Goal: Task Accomplishment & Management: Manage account settings

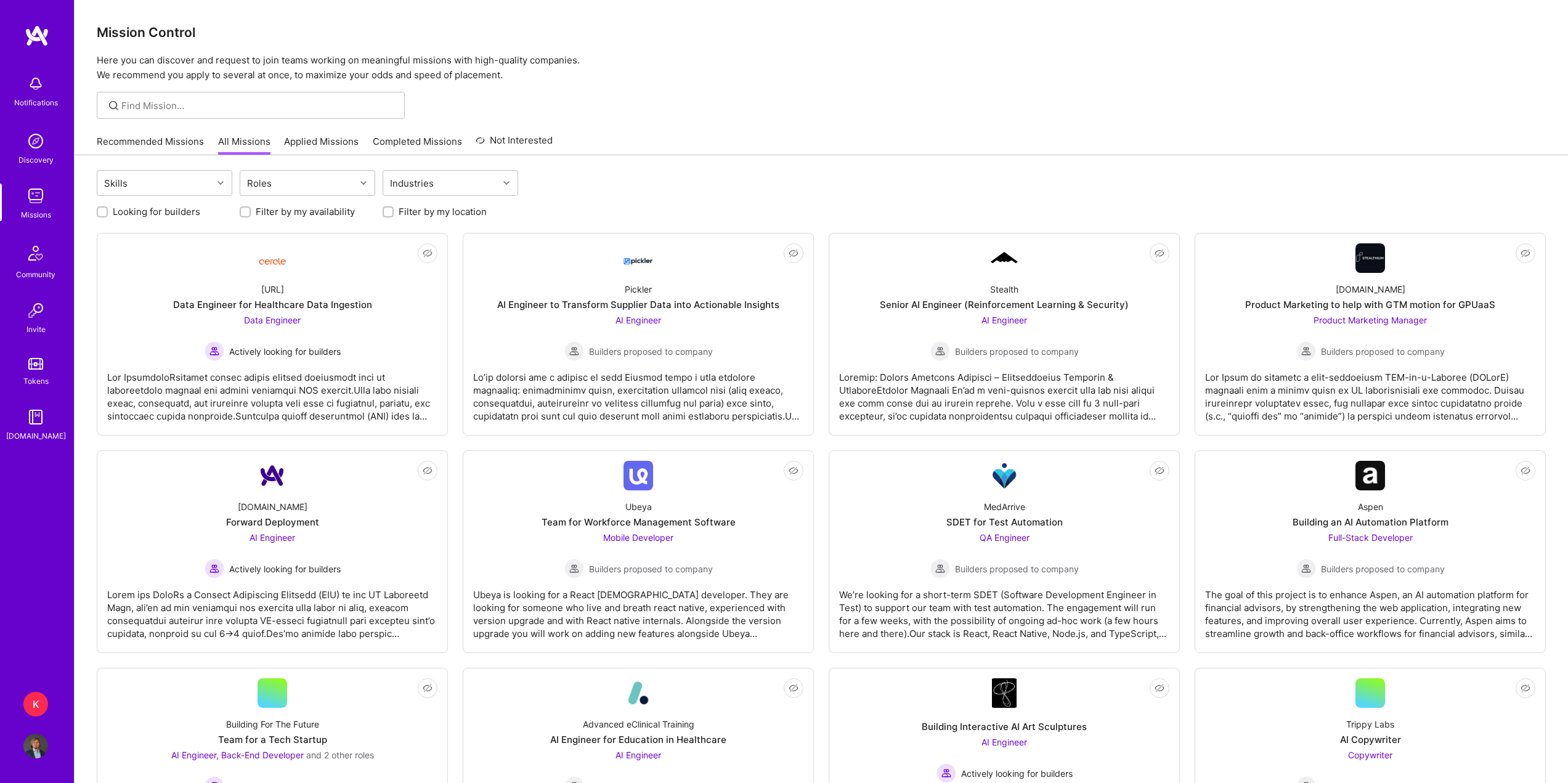
click at [30, 696] on div "K" at bounding box center [35, 704] width 24 height 24
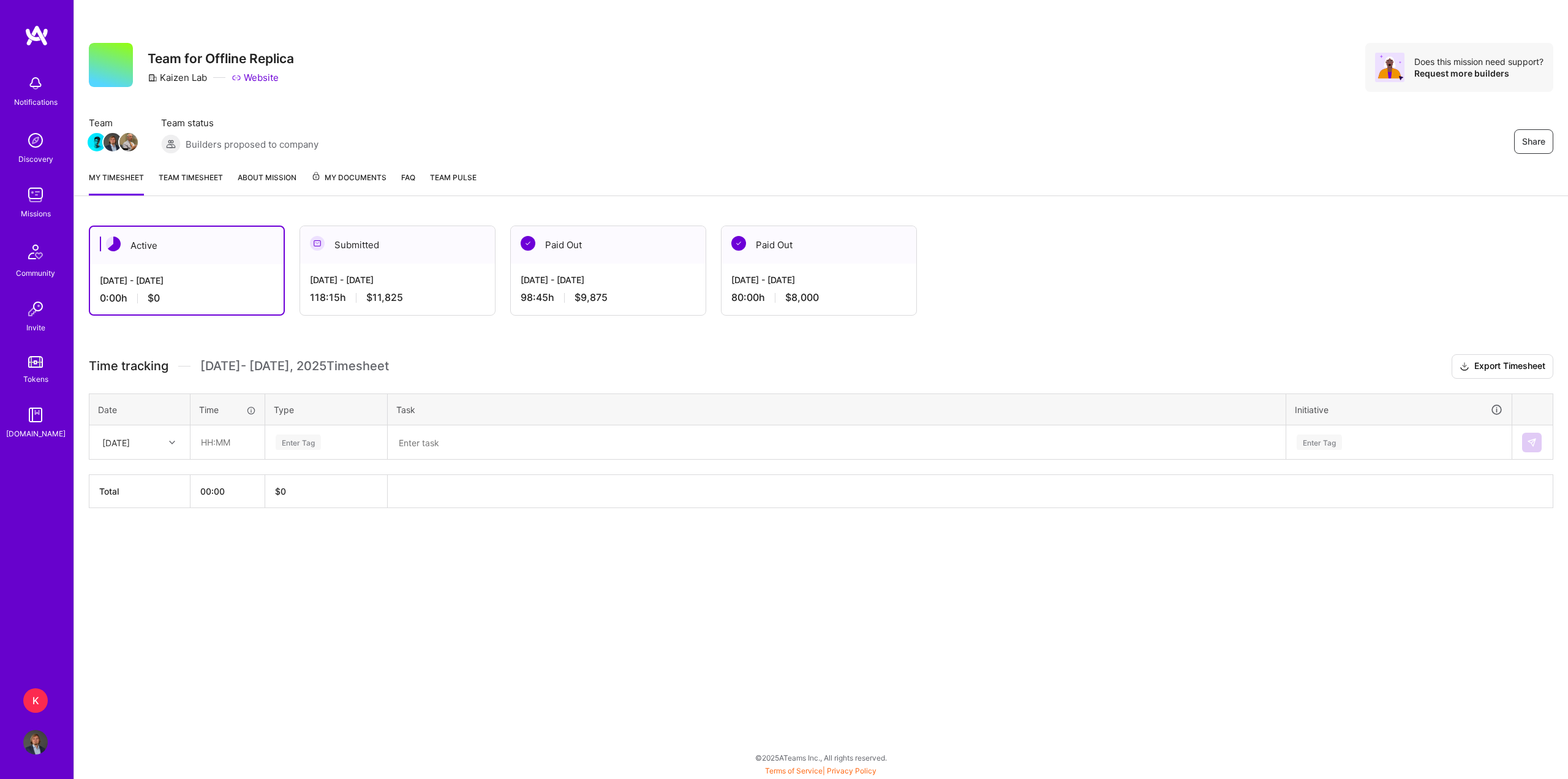
click at [192, 180] on link "Team timesheet" at bounding box center [190, 183] width 65 height 24
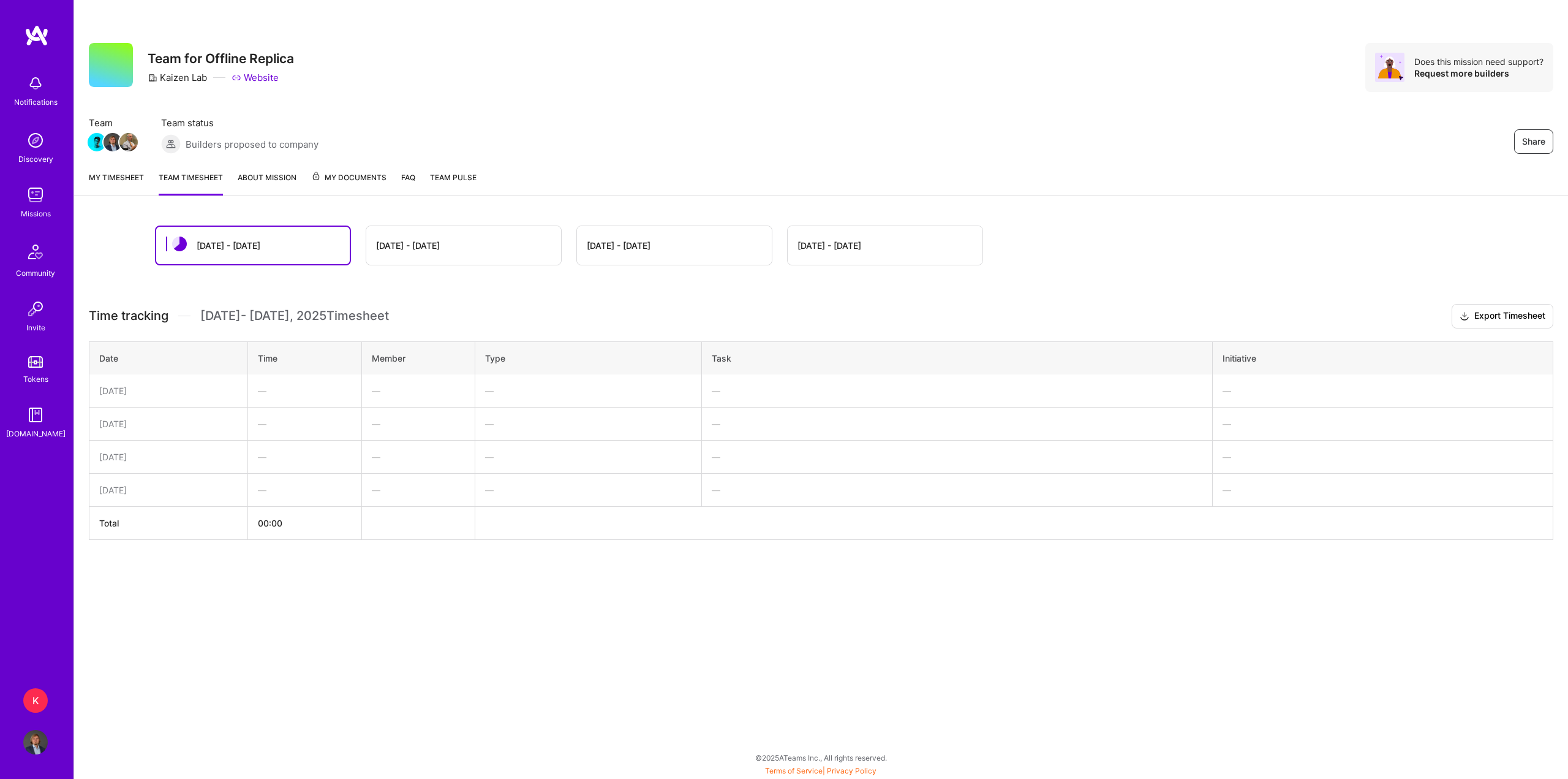
click at [391, 239] on div "Sep 1 - Sep 15" at bounding box center [408, 245] width 64 height 13
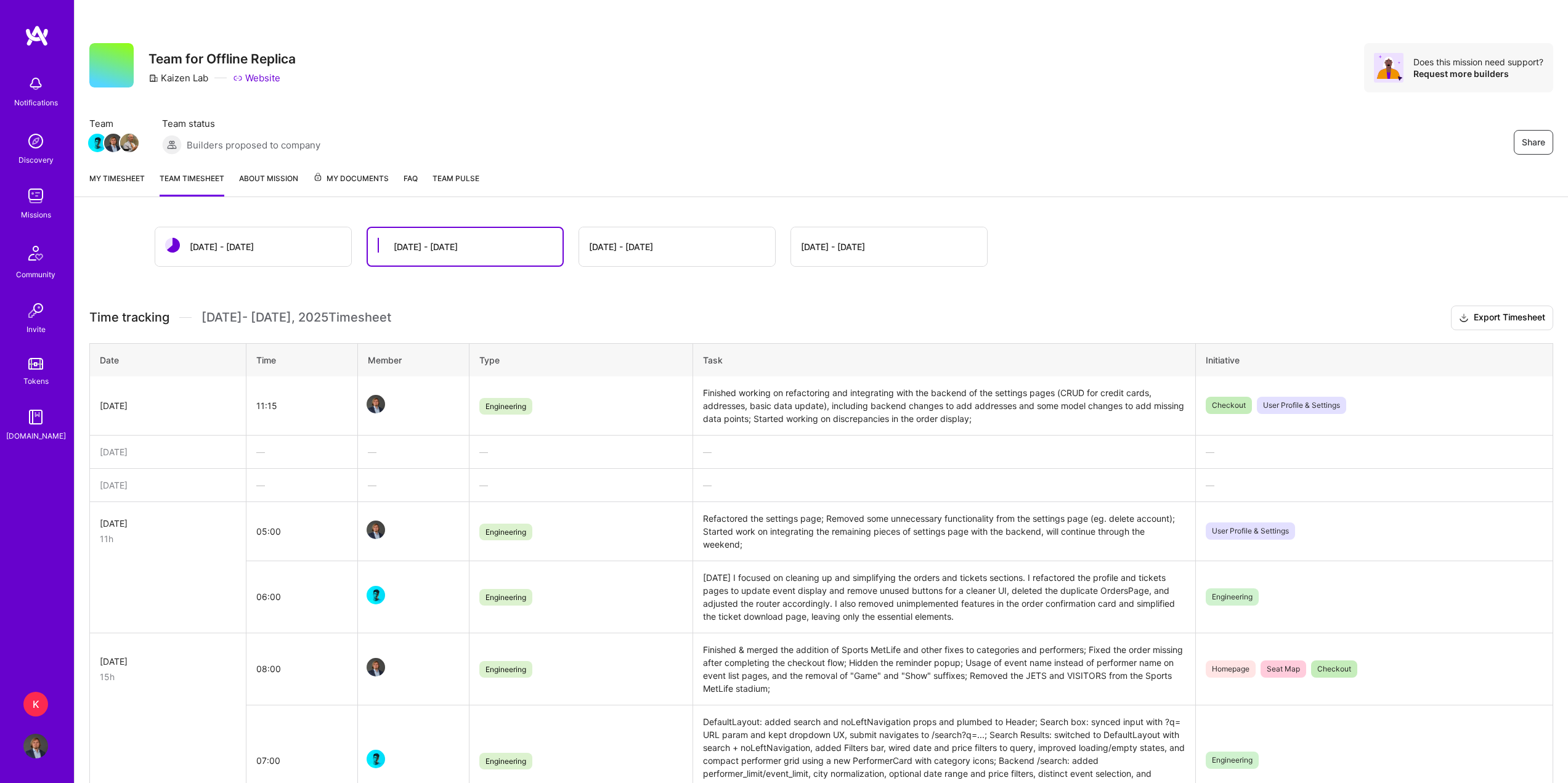
click at [240, 247] on div "Sep 16 - Sep 30" at bounding box center [222, 246] width 64 height 13
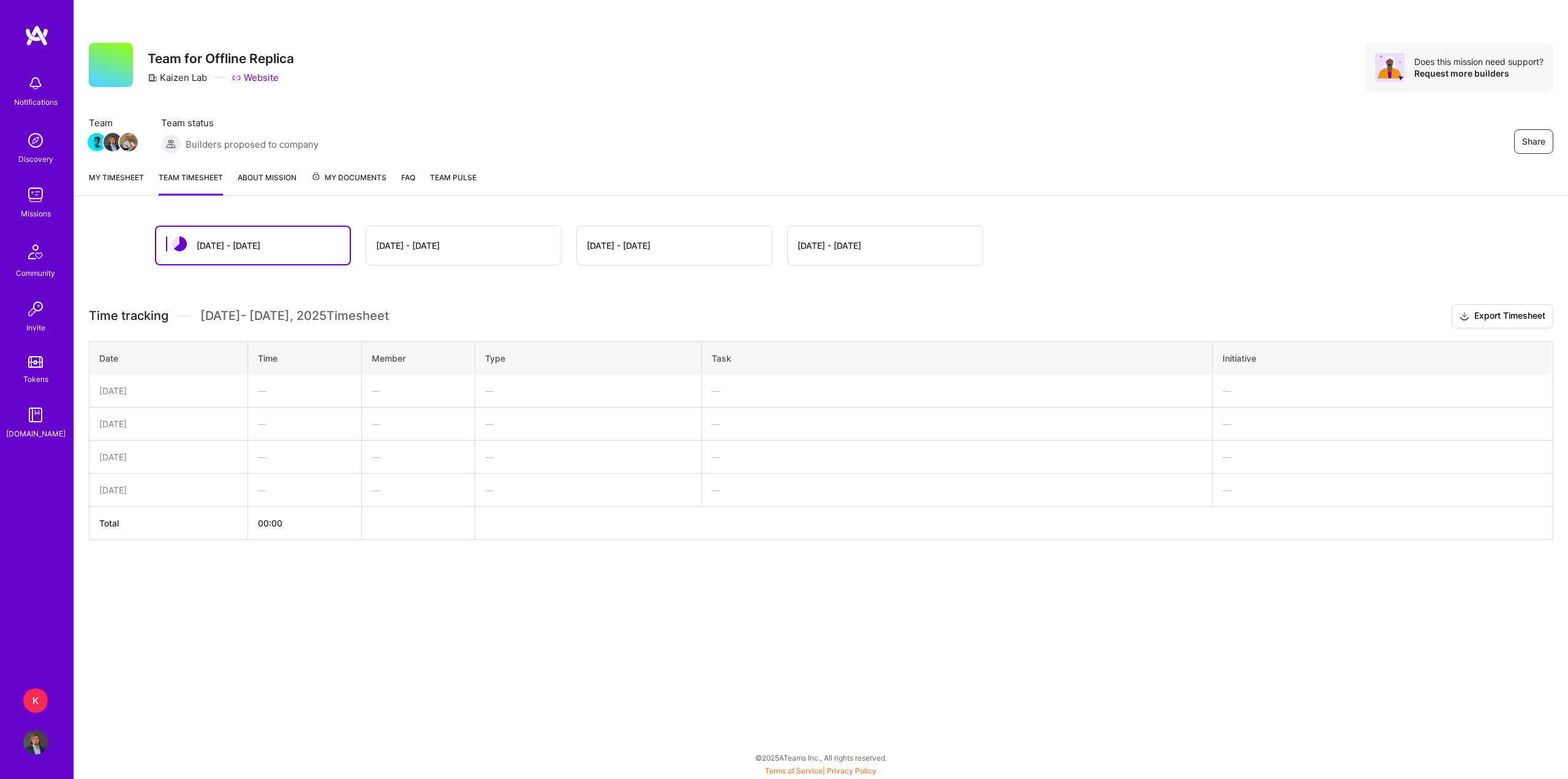
click at [119, 178] on link "My timesheet" at bounding box center [117, 183] width 55 height 24
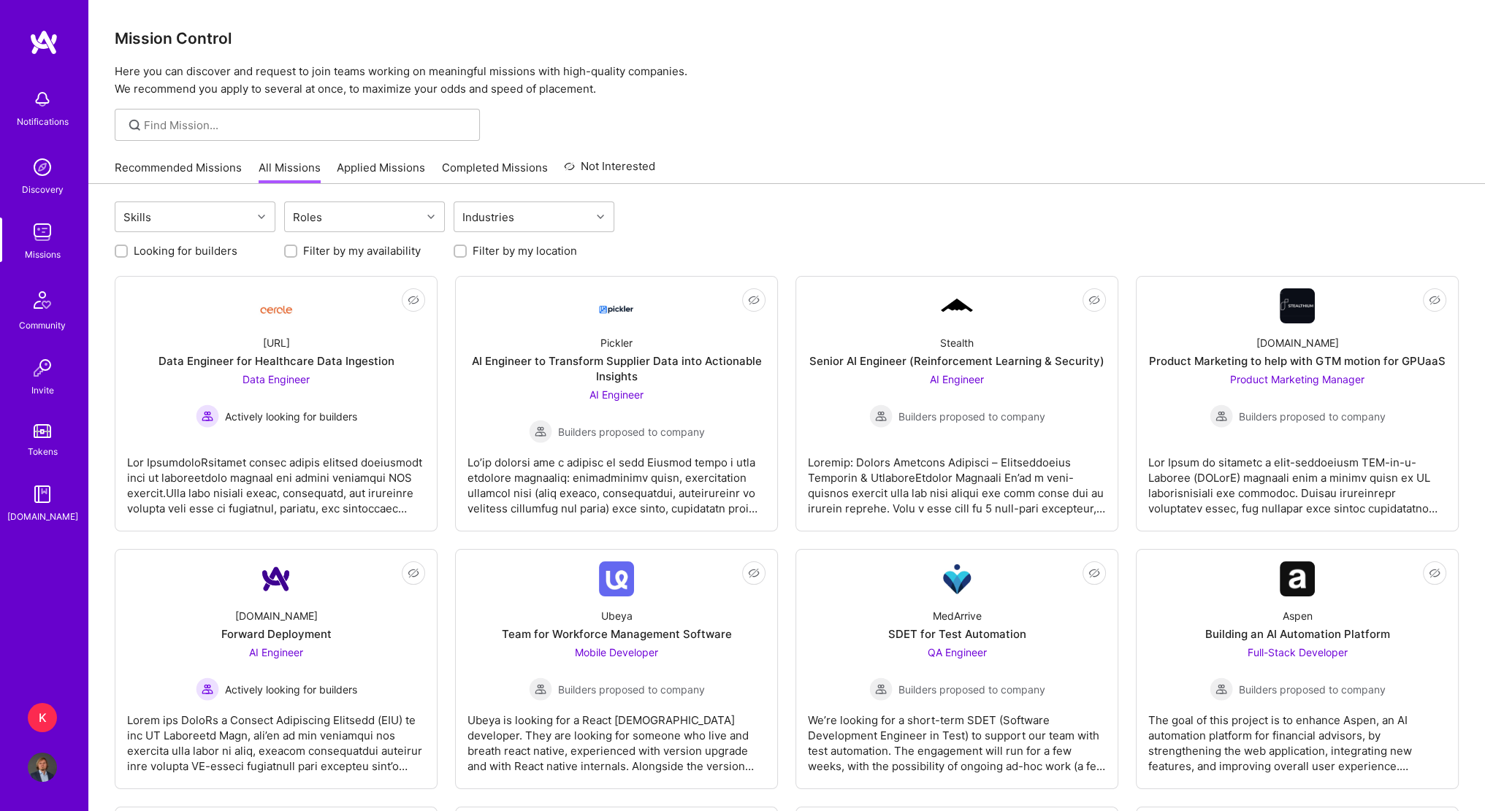
click at [181, 157] on div "Recommended Missions All Missions Applied Missions Completed Missions Not Inter…" at bounding box center [385, 167] width 540 height 31
click at [184, 160] on link "Recommended Missions" at bounding box center [178, 172] width 127 height 24
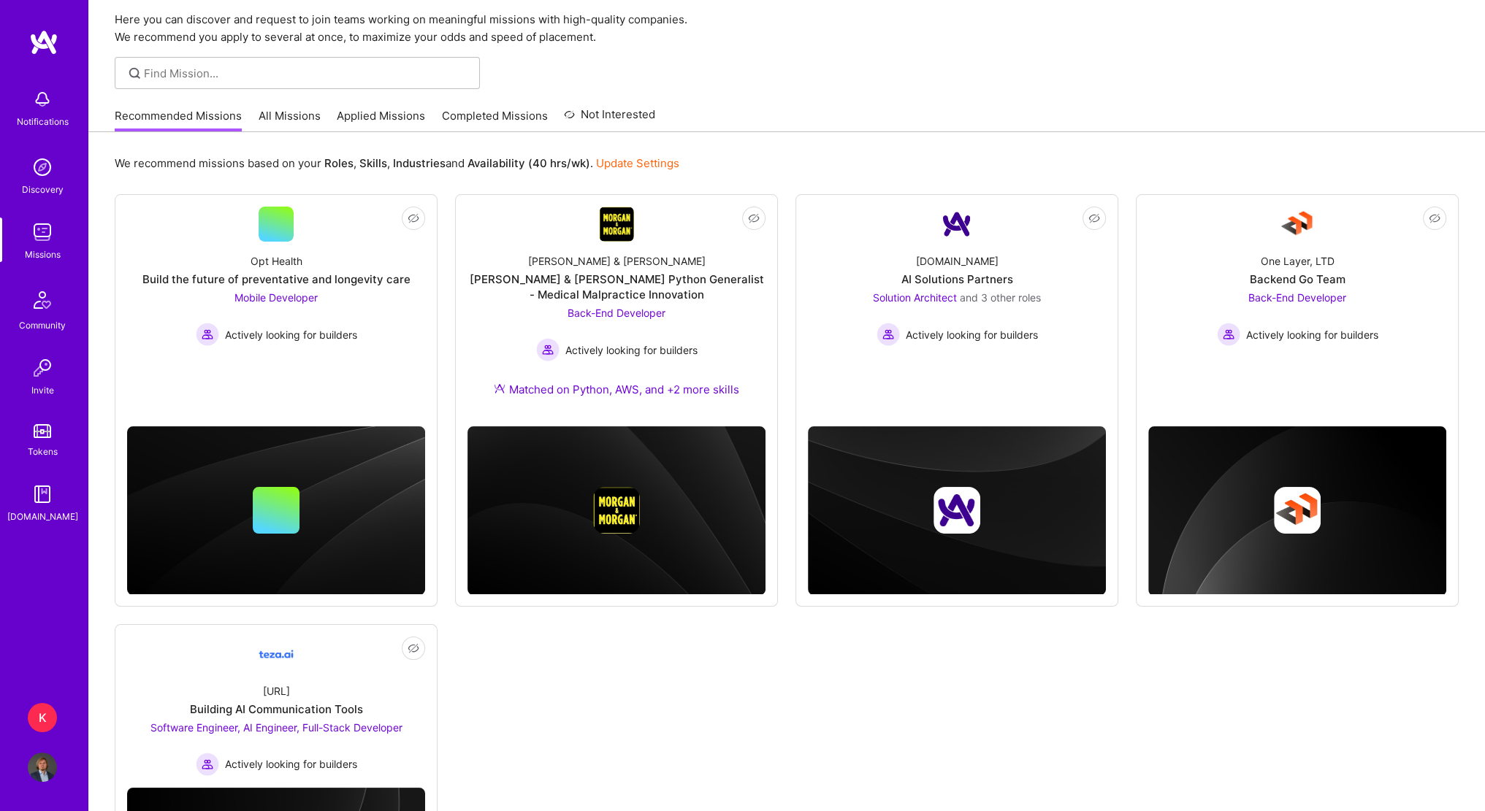
scroll to position [219, 0]
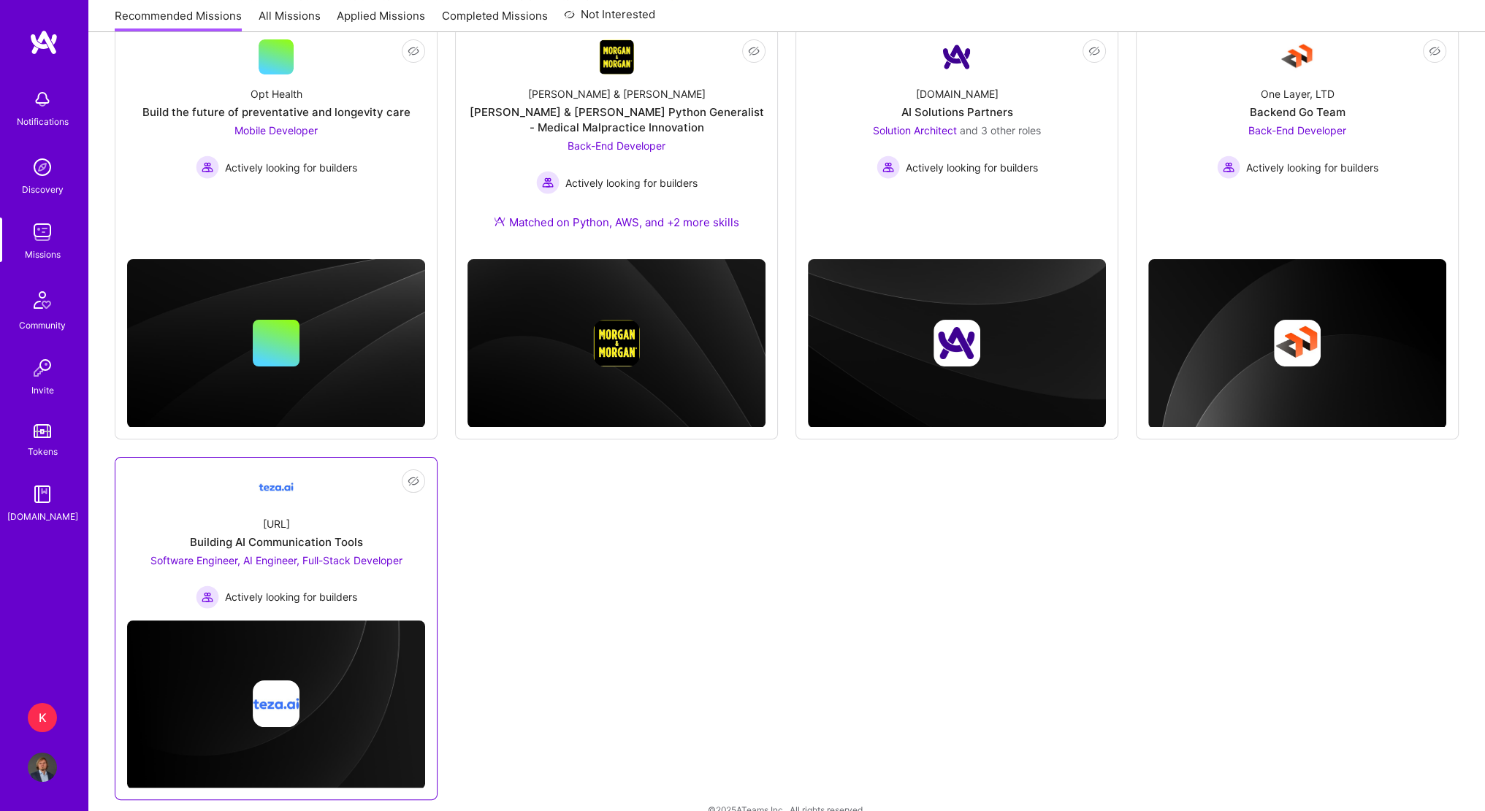
drag, startPoint x: 334, startPoint y: 538, endPoint x: 334, endPoint y: 549, distance: 11.0
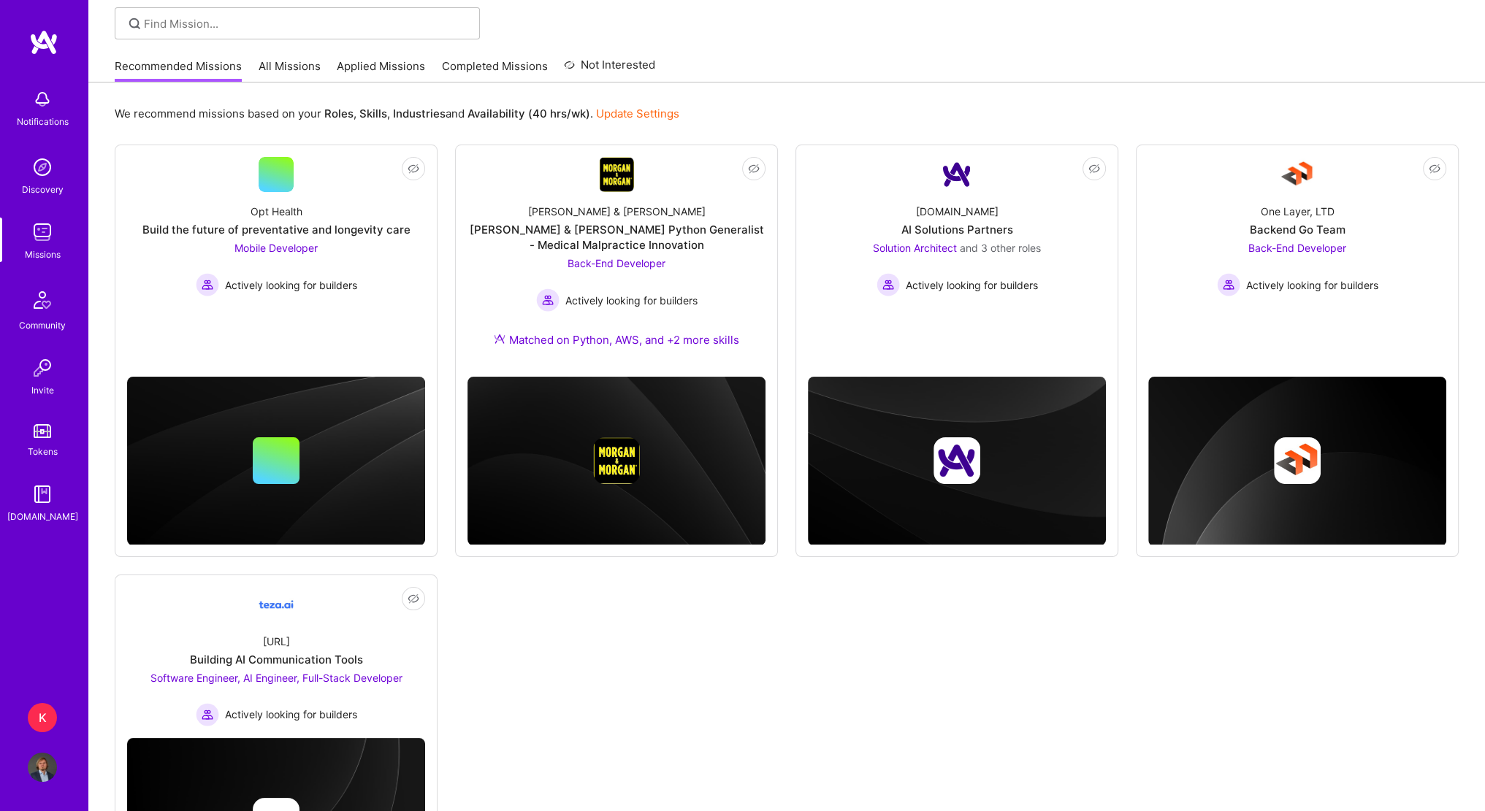
scroll to position [73, 0]
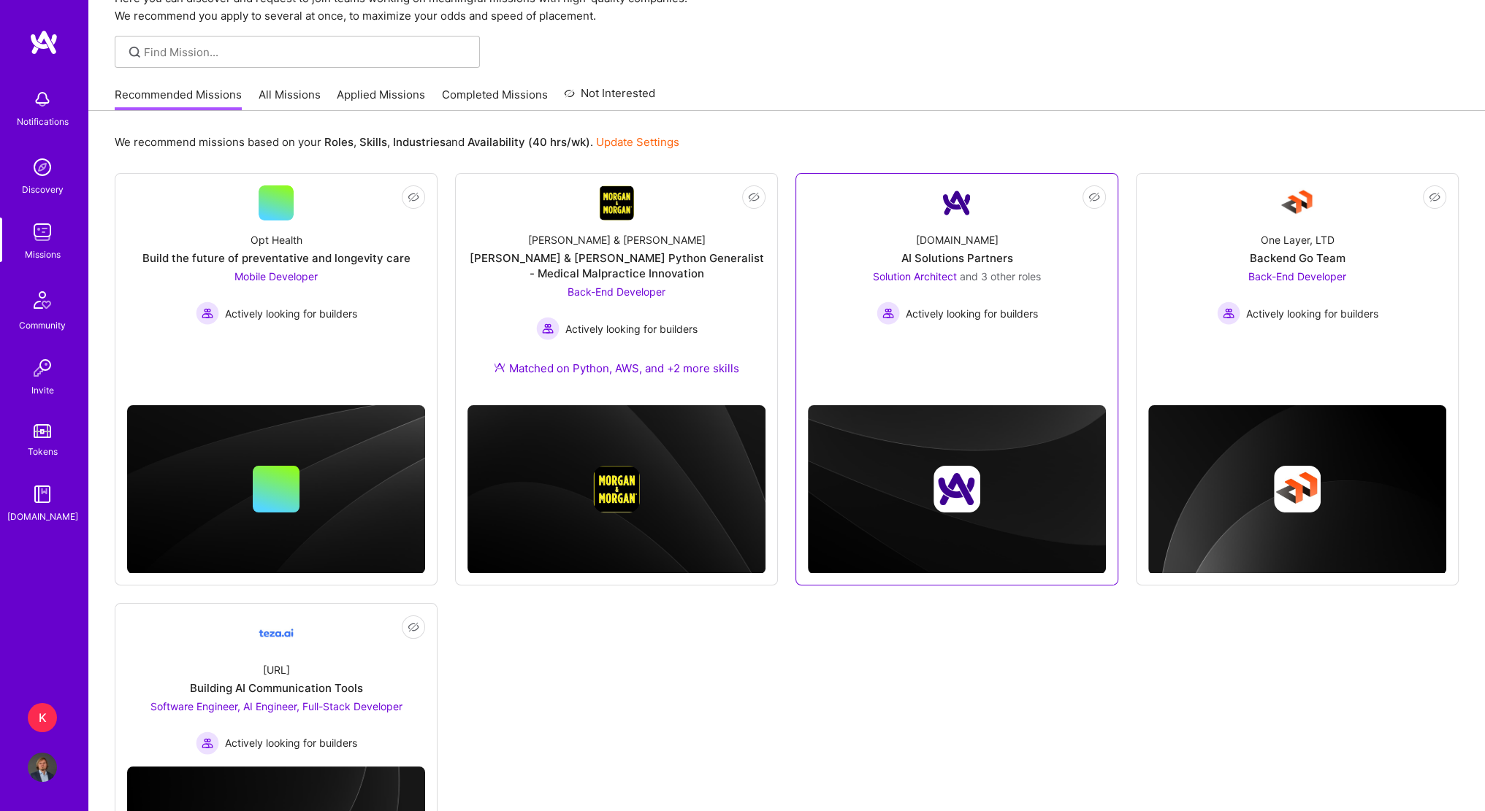
drag, startPoint x: 974, startPoint y: 259, endPoint x: 966, endPoint y: 261, distance: 8.3
drag, startPoint x: 1290, startPoint y: 250, endPoint x: 1276, endPoint y: 250, distance: 13.9
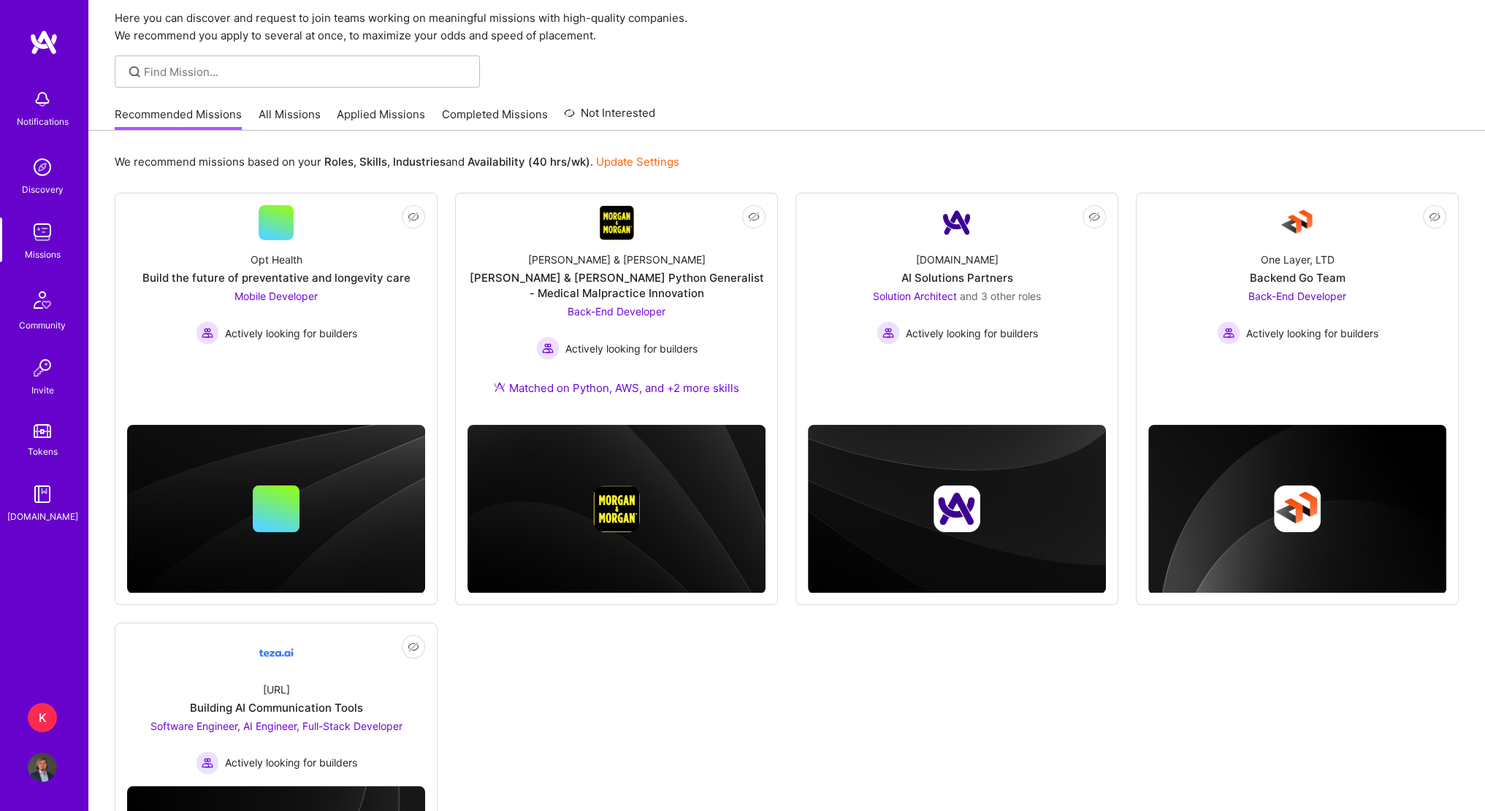
scroll to position [0, 0]
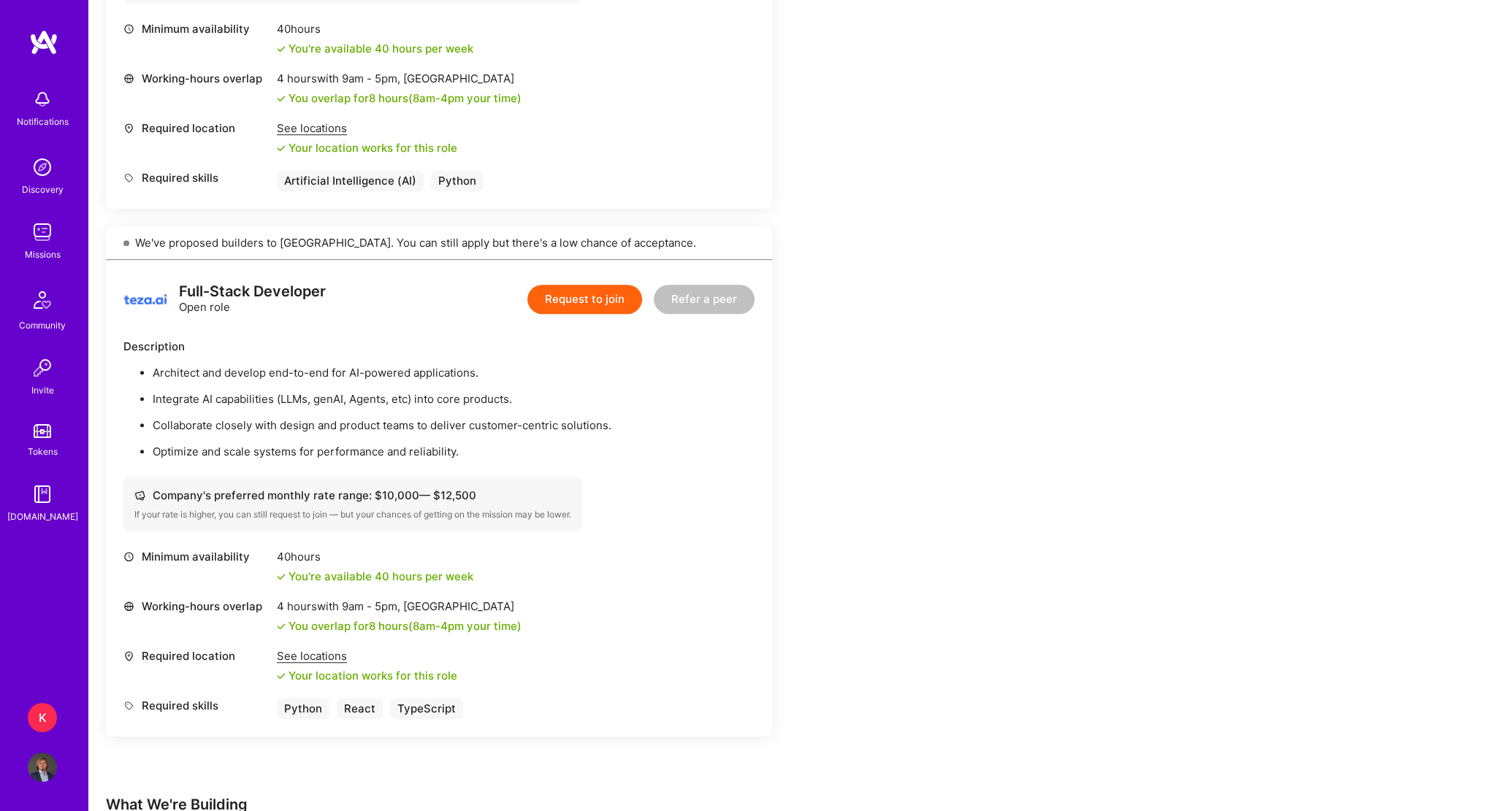
scroll to position [1460, 0]
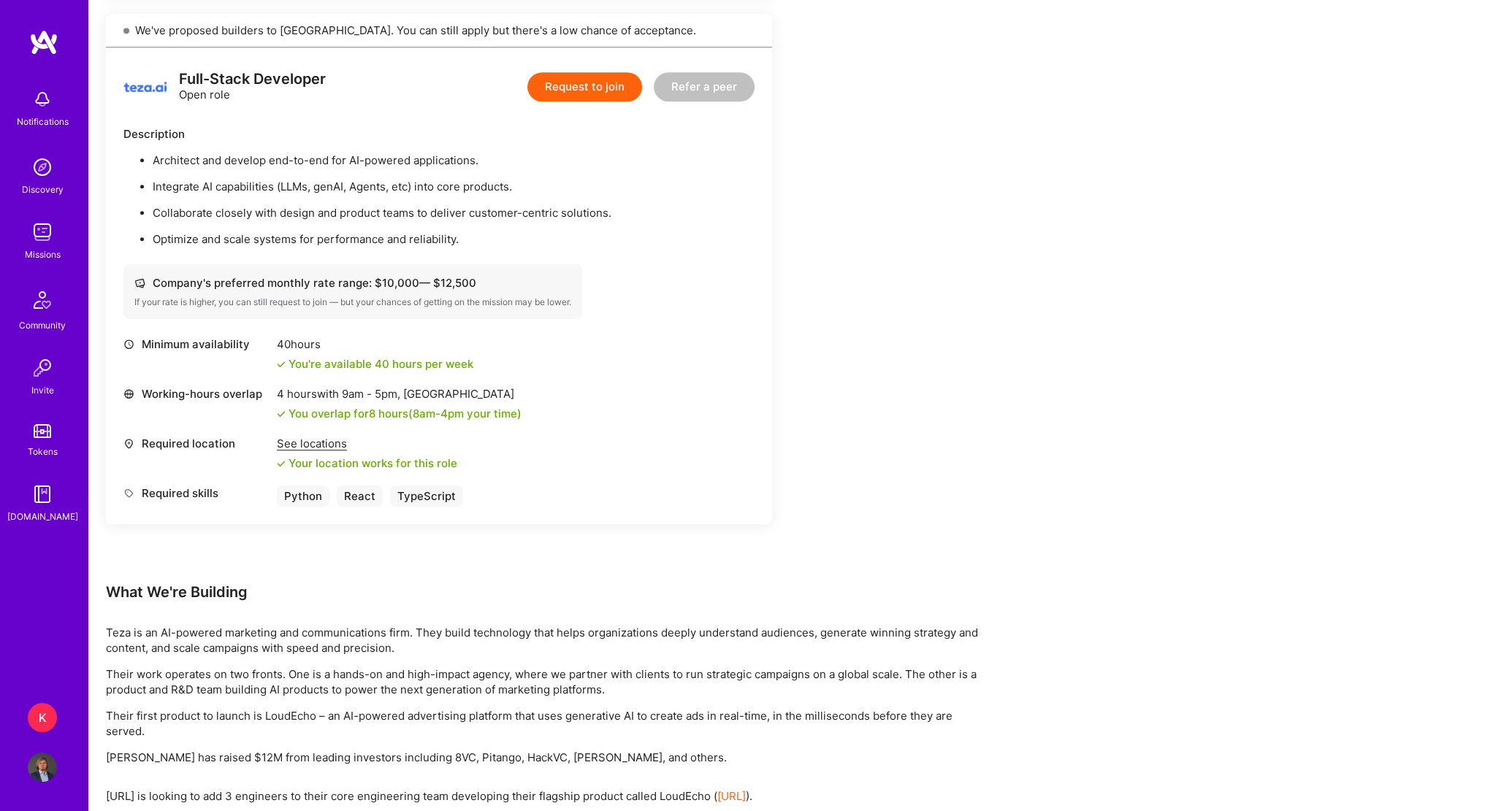
click at [900, 323] on div "Earn tokens for inviting a new A.Teamer to this mission Do you know the perfect…" at bounding box center [544, 249] width 876 height 2993
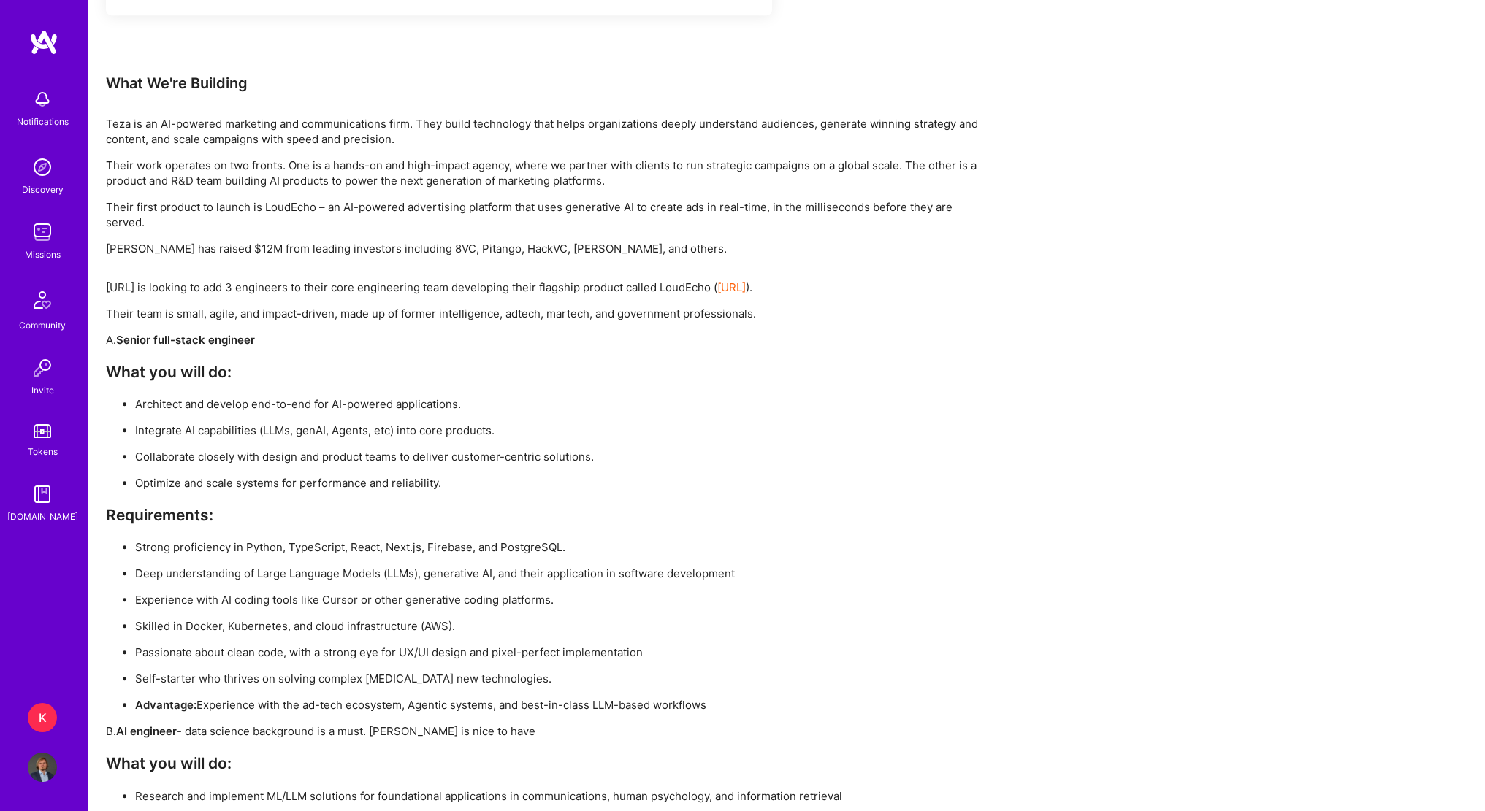
scroll to position [1972, 0]
click at [50, 709] on div "K" at bounding box center [42, 717] width 29 height 29
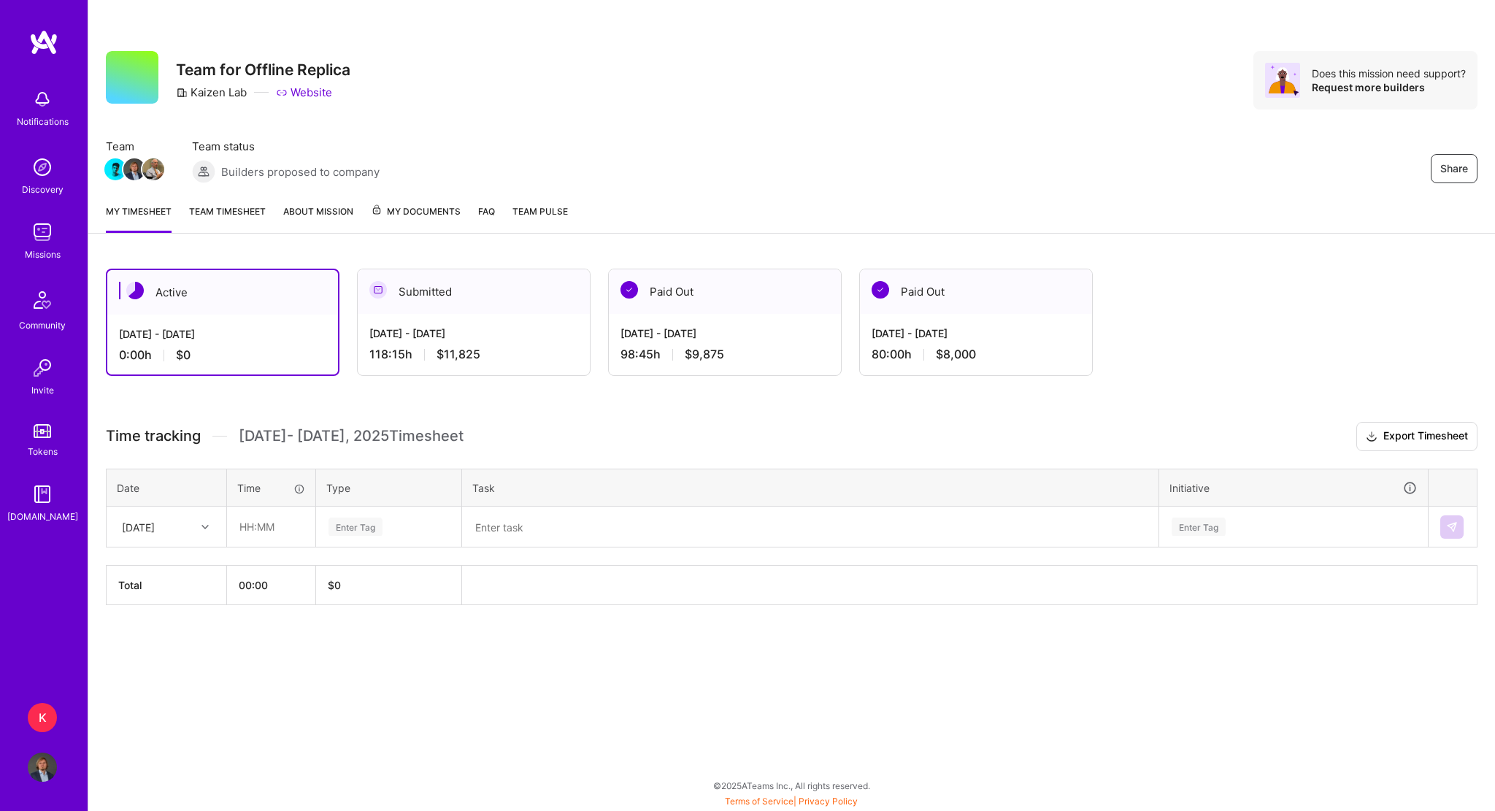
click at [42, 716] on div "K" at bounding box center [42, 717] width 29 height 29
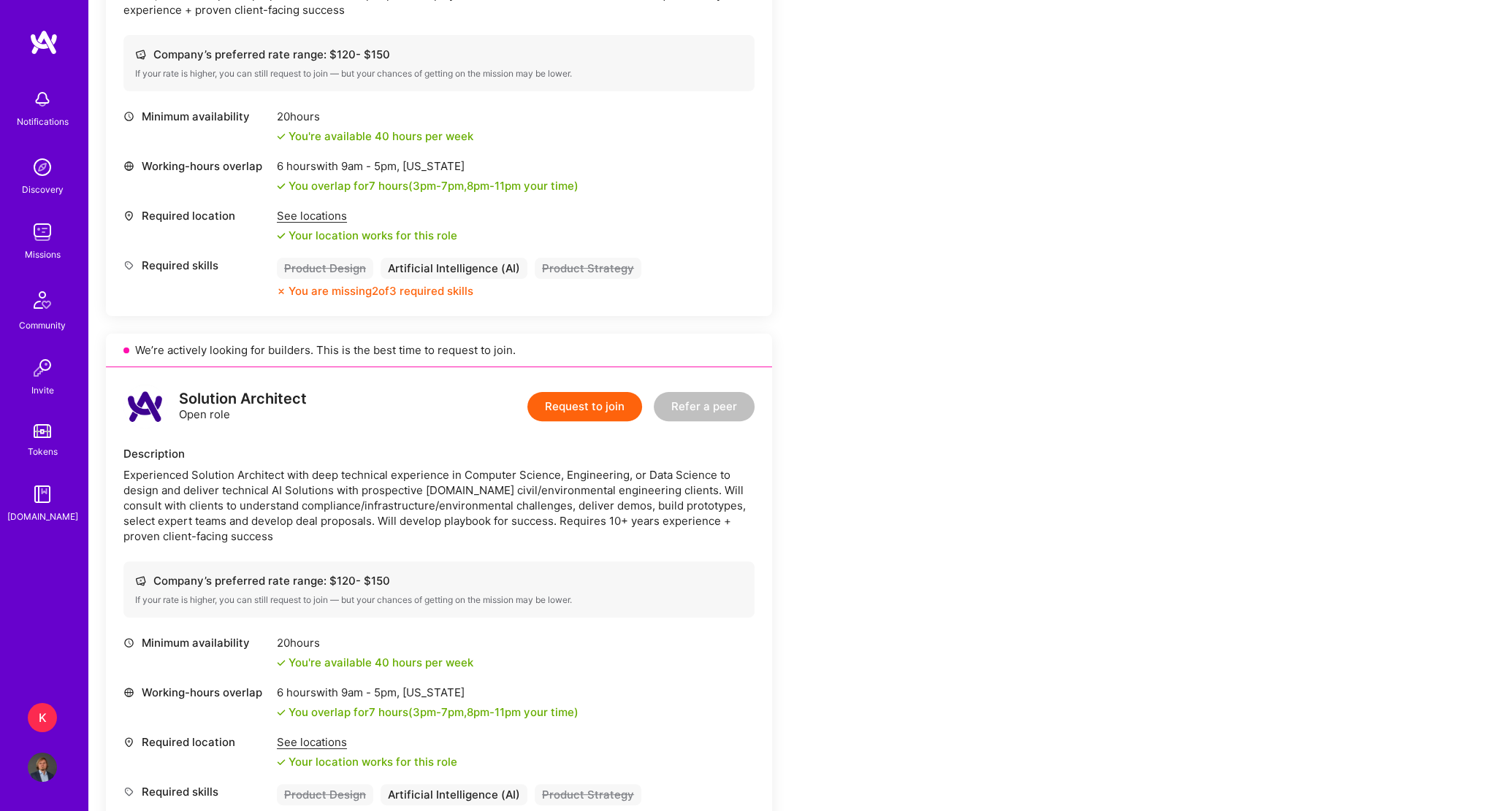
scroll to position [730, 0]
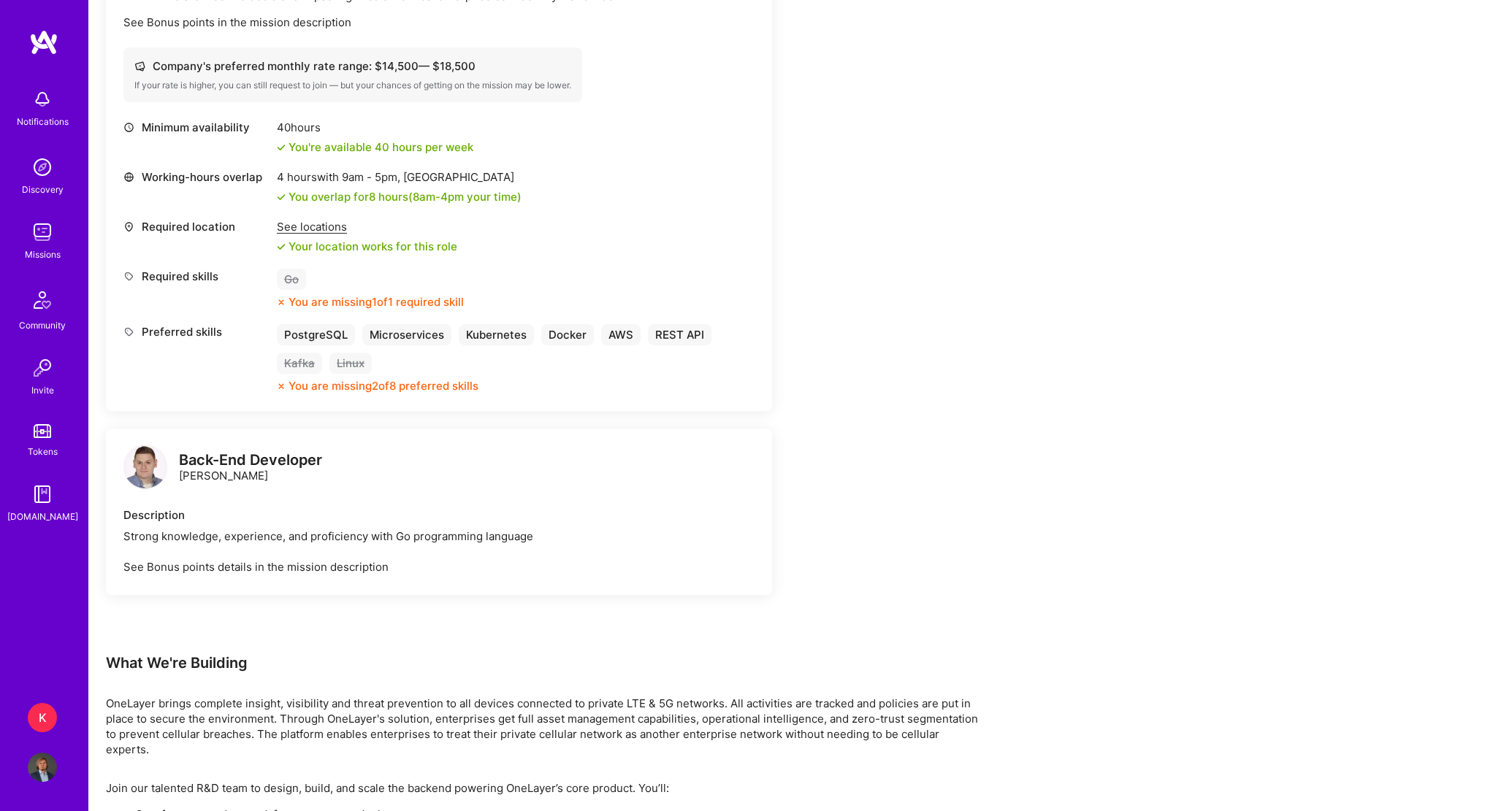
scroll to position [657, 0]
